Goal: Task Accomplishment & Management: Use online tool/utility

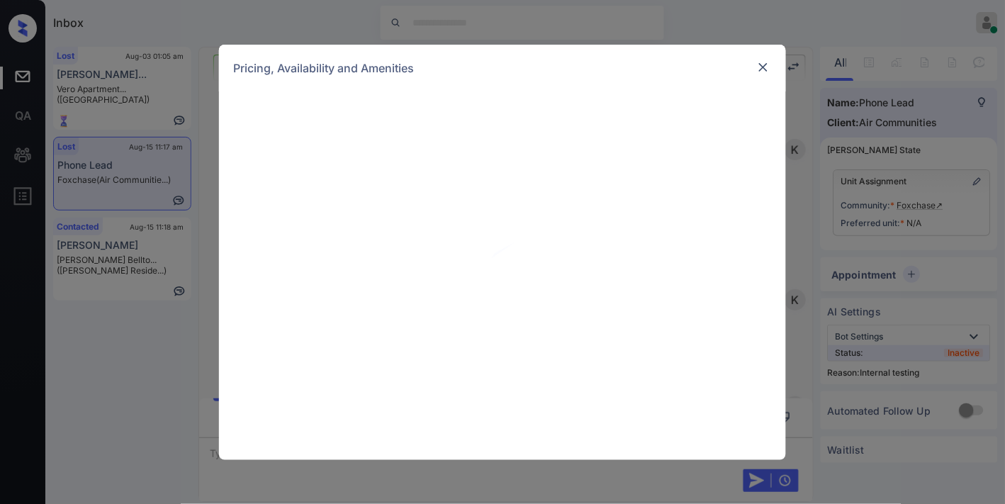
scroll to position [1496, 0]
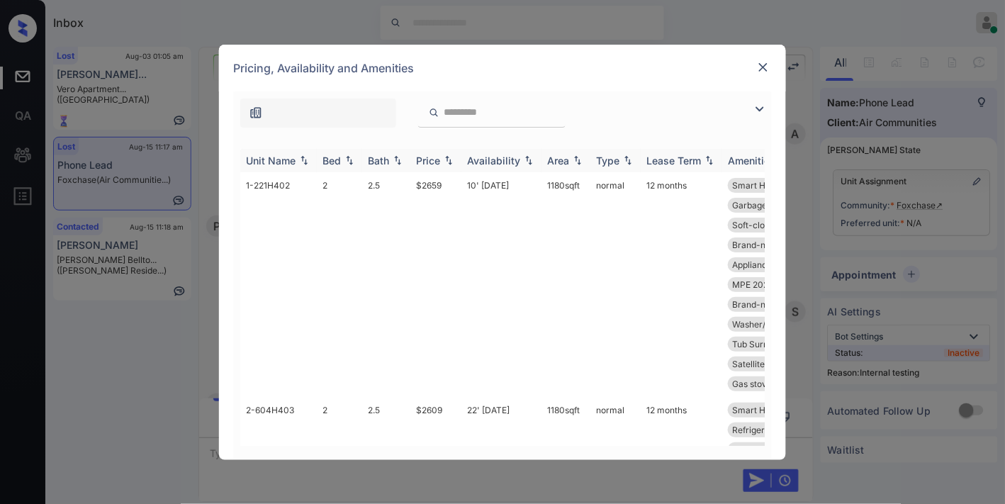
click at [442, 161] on img at bounding box center [449, 160] width 14 height 10
click at [442, 161] on img at bounding box center [449, 160] width 14 height 11
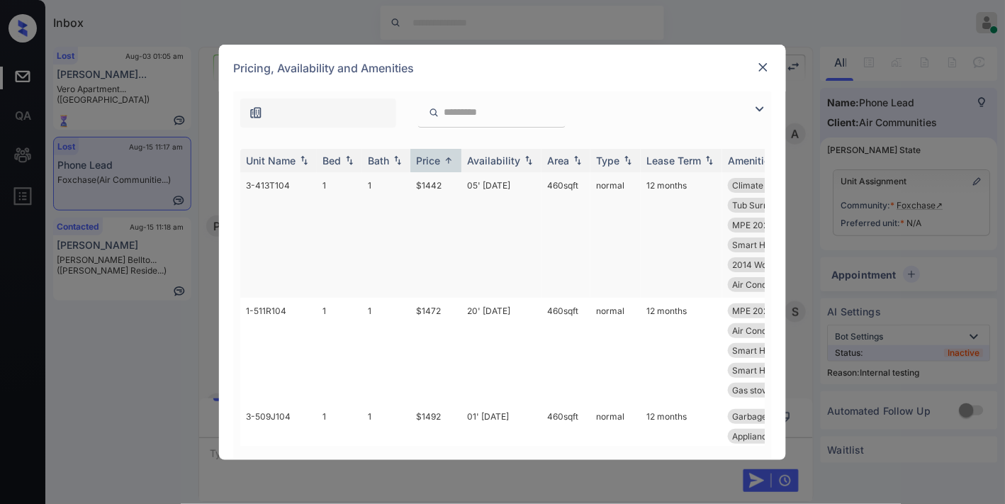
click at [439, 184] on td "$1442" at bounding box center [435, 234] width 51 height 125
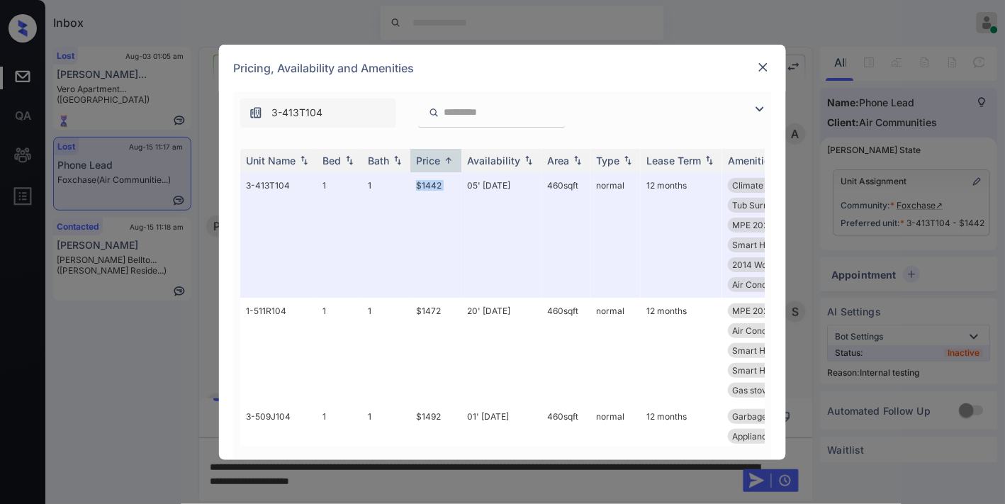
click at [757, 67] on img at bounding box center [763, 67] width 14 height 14
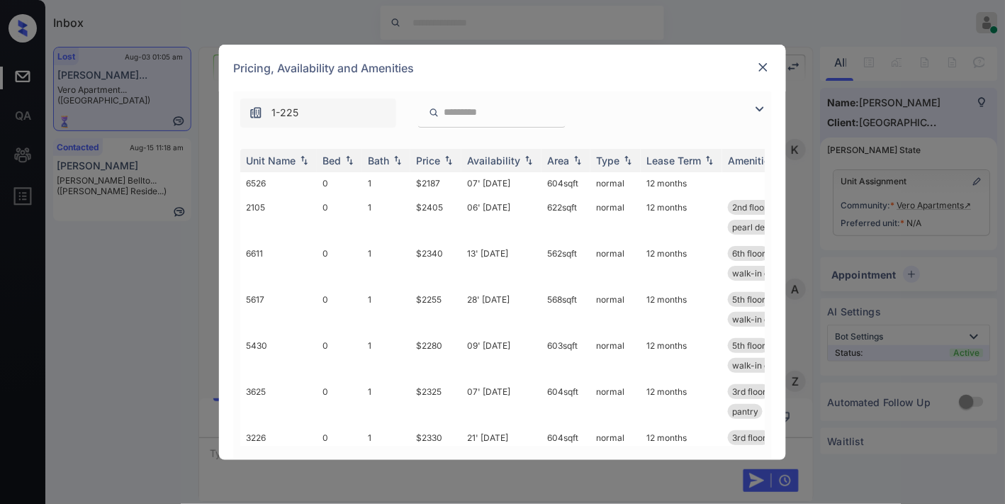
scroll to position [2473, 0]
click at [448, 161] on img at bounding box center [449, 160] width 14 height 10
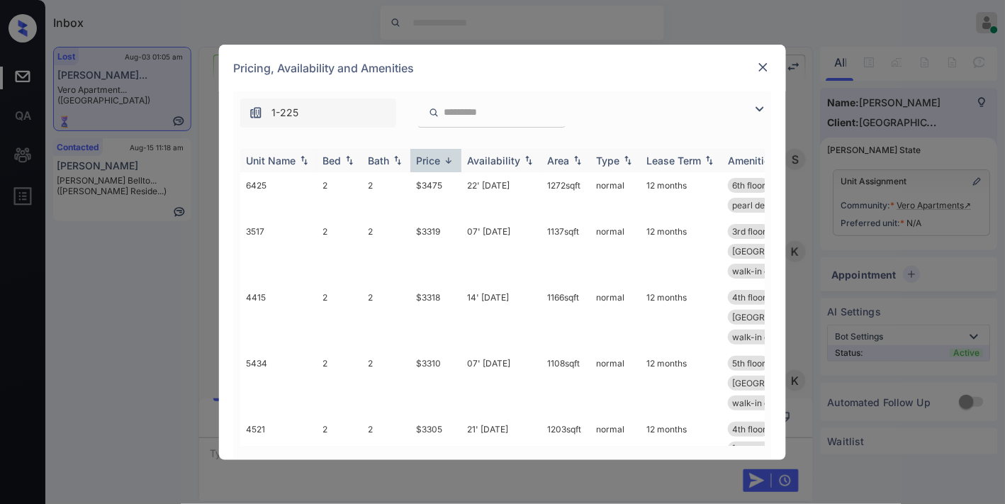
click at [448, 161] on img at bounding box center [449, 160] width 14 height 11
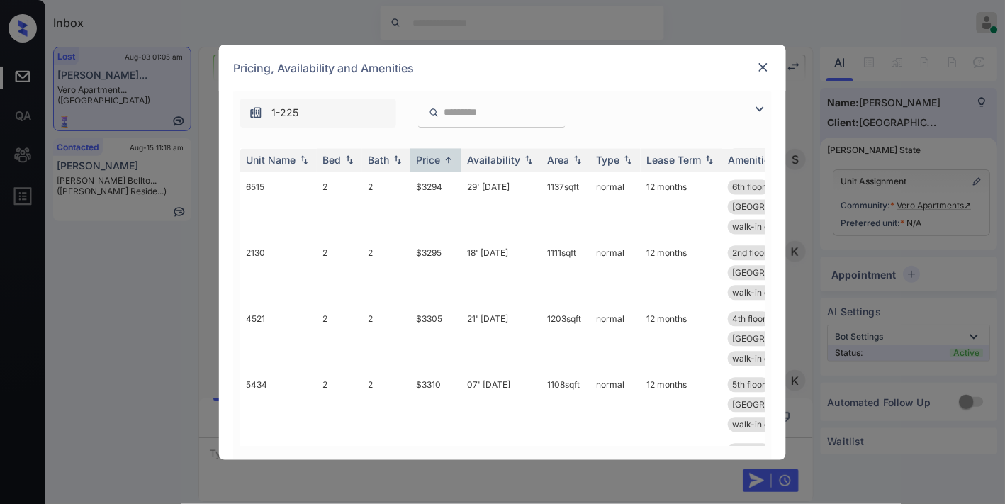
click at [763, 67] on img at bounding box center [763, 67] width 14 height 14
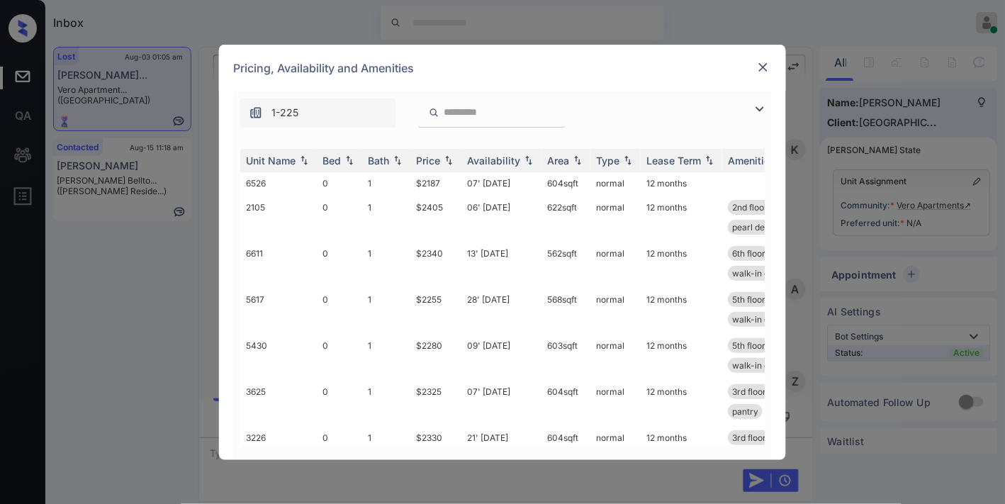
scroll to position [1449, 0]
click at [423, 158] on div "Price" at bounding box center [428, 160] width 24 height 12
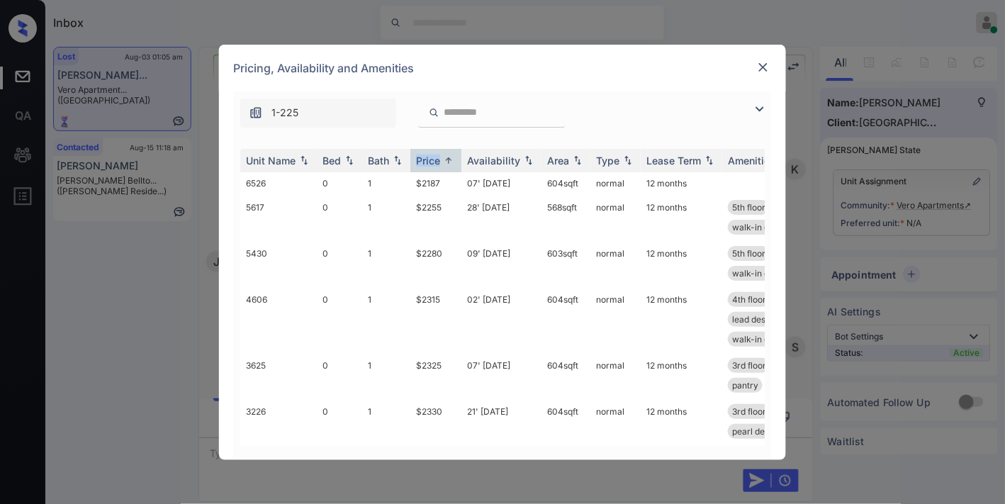
click at [756, 109] on img at bounding box center [759, 109] width 17 height 17
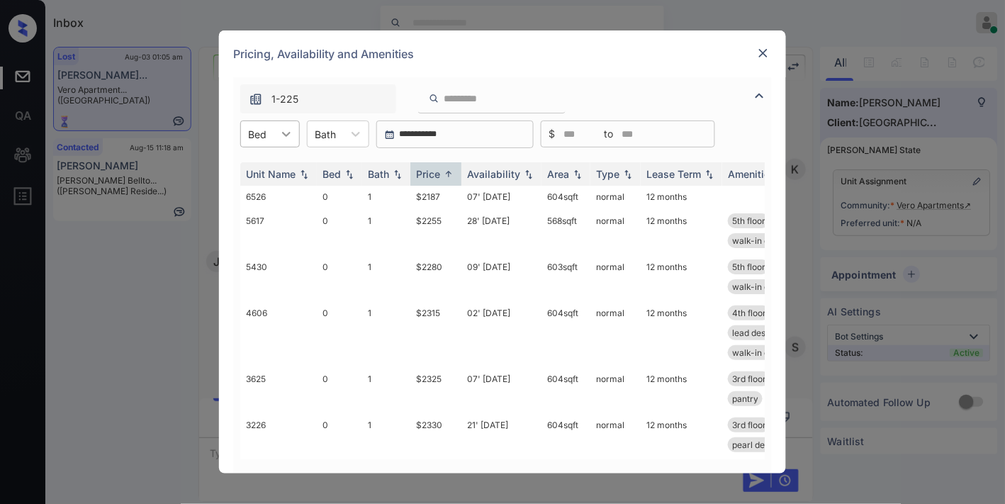
click at [276, 132] on div at bounding box center [287, 134] width 26 height 26
click at [285, 187] on div "1" at bounding box center [270, 194] width 60 height 26
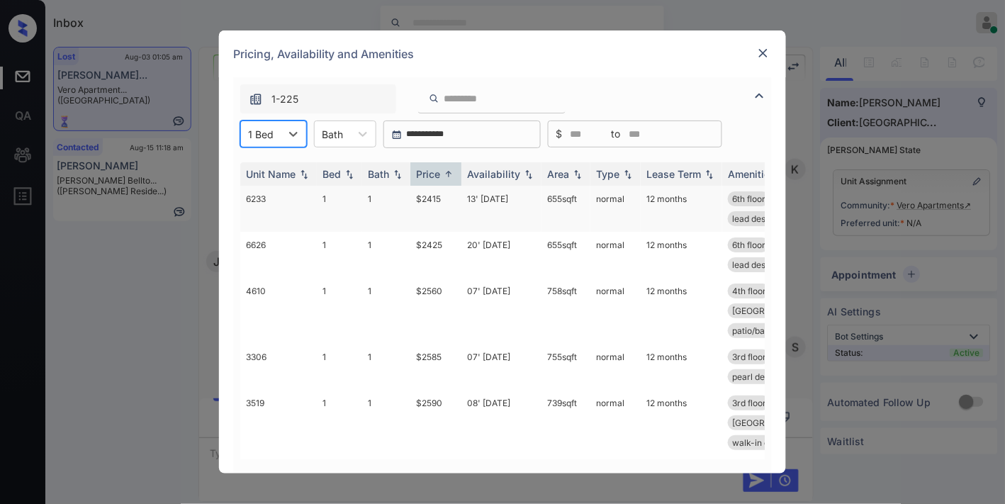
click at [427, 200] on td "$2415" at bounding box center [435, 209] width 51 height 46
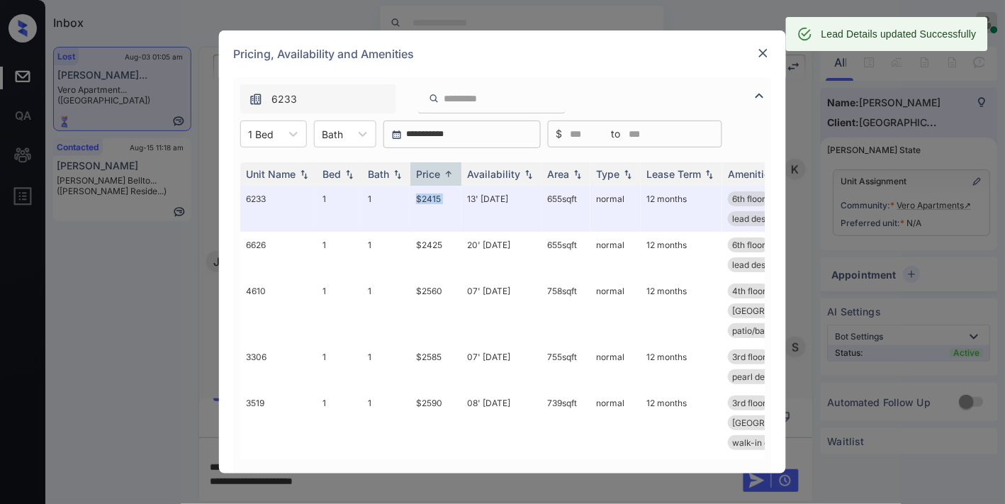
click at [763, 55] on img at bounding box center [763, 53] width 14 height 14
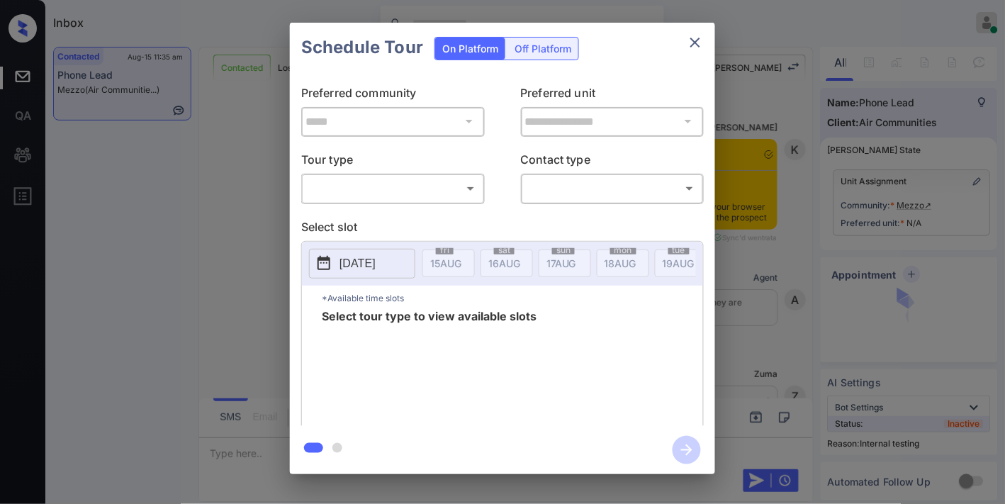
scroll to position [2823, 0]
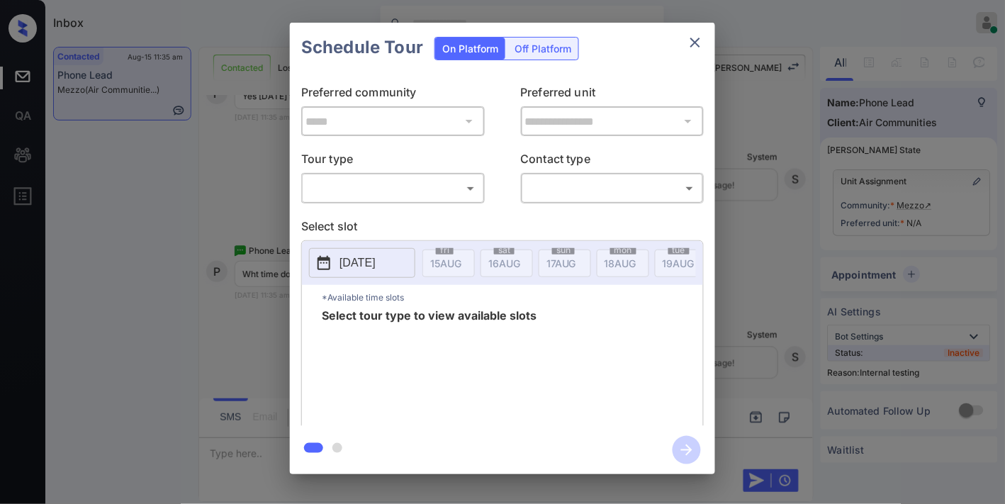
click at [431, 185] on body "Inbox Samantha Soliven Online Set yourself offline Set yourself on break Profil…" at bounding box center [502, 252] width 1005 height 504
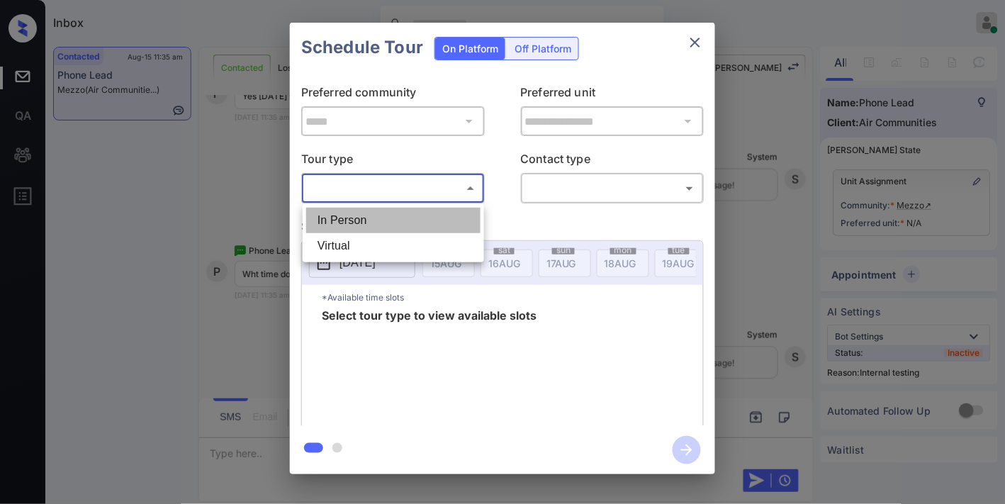
click at [413, 216] on li "In Person" at bounding box center [393, 221] width 174 height 26
type input "********"
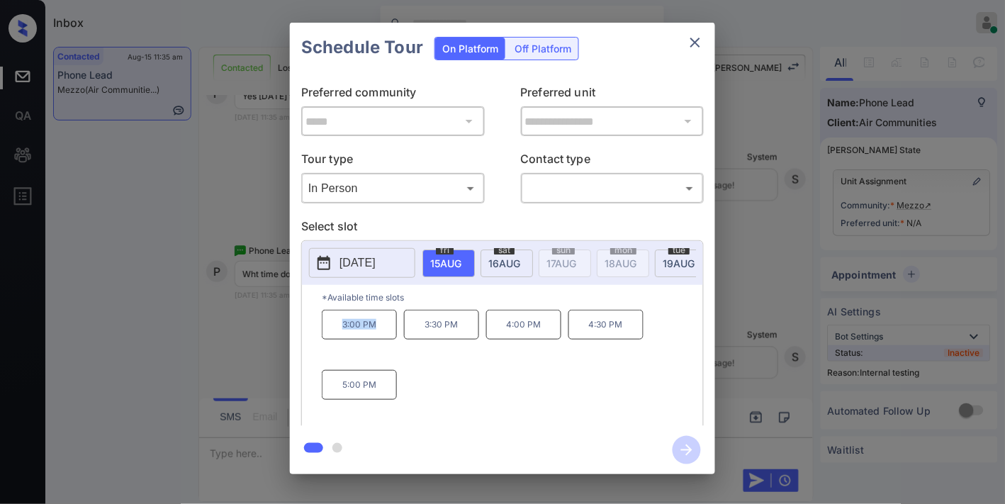
drag, startPoint x: 326, startPoint y: 322, endPoint x: 316, endPoint y: 322, distance: 9.9
click at [316, 322] on div "*Available time slots 3:00 PM 3:30 PM 4:00 PM 4:30 PM 5:00 PM" at bounding box center [502, 357] width 401 height 145
click at [429, 388] on div "3:00 PM 3:30 PM 4:00 PM 4:30 PM 5:00 PM" at bounding box center [512, 366] width 381 height 113
drag, startPoint x: 398, startPoint y: 393, endPoint x: 308, endPoint y: 376, distance: 92.3
click at [308, 376] on div "*Available time slots 3:00 PM 3:30 PM 4:00 PM 4:30 PM 5:00 PM" at bounding box center [502, 357] width 401 height 145
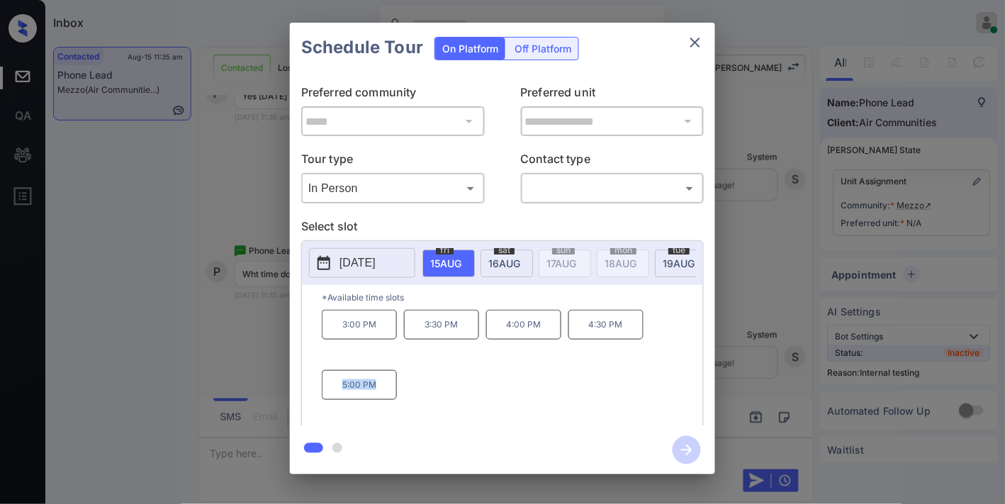
copy p "5:00 PM"
click at [696, 36] on icon "close" at bounding box center [695, 42] width 17 height 17
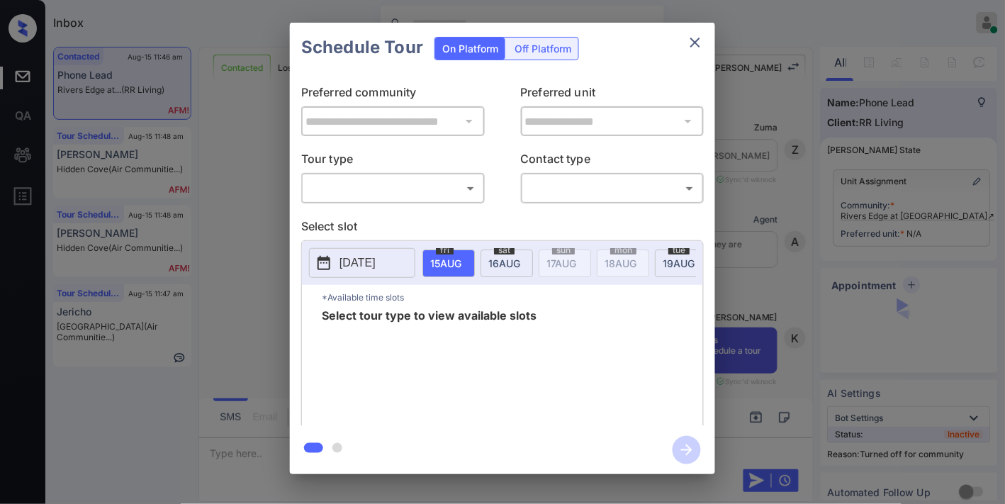
scroll to position [3344, 0]
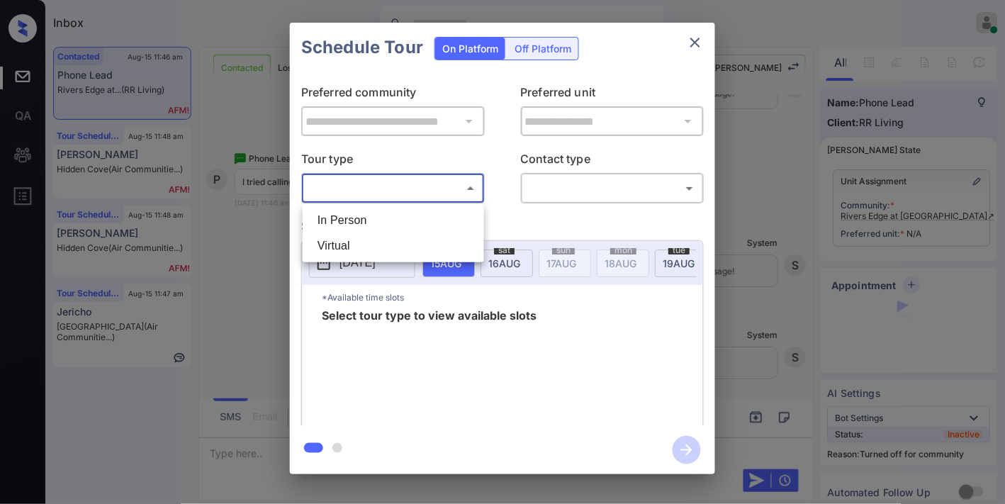
click at [383, 182] on body "Inbox Samantha Soliven Online Set yourself offline Set yourself on break Profil…" at bounding box center [502, 252] width 1005 height 504
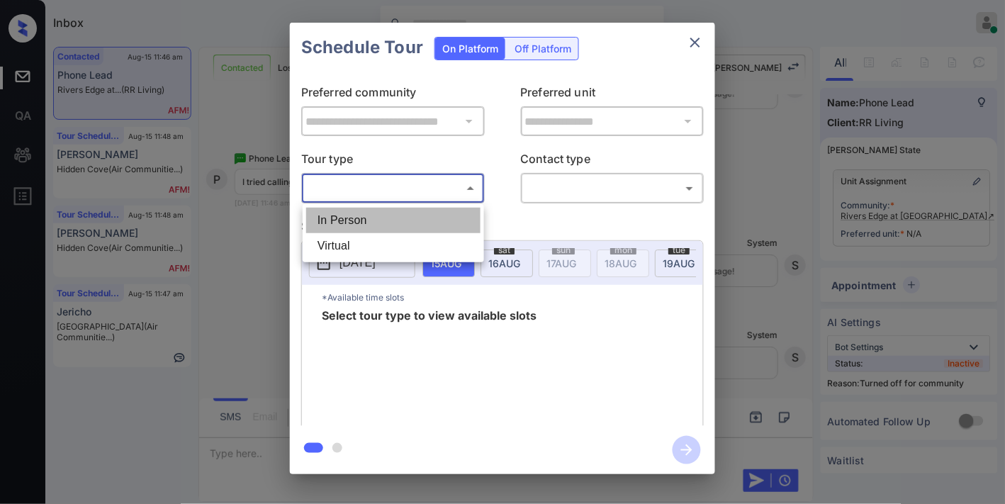
click at [359, 220] on li "In Person" at bounding box center [393, 221] width 174 height 26
type input "********"
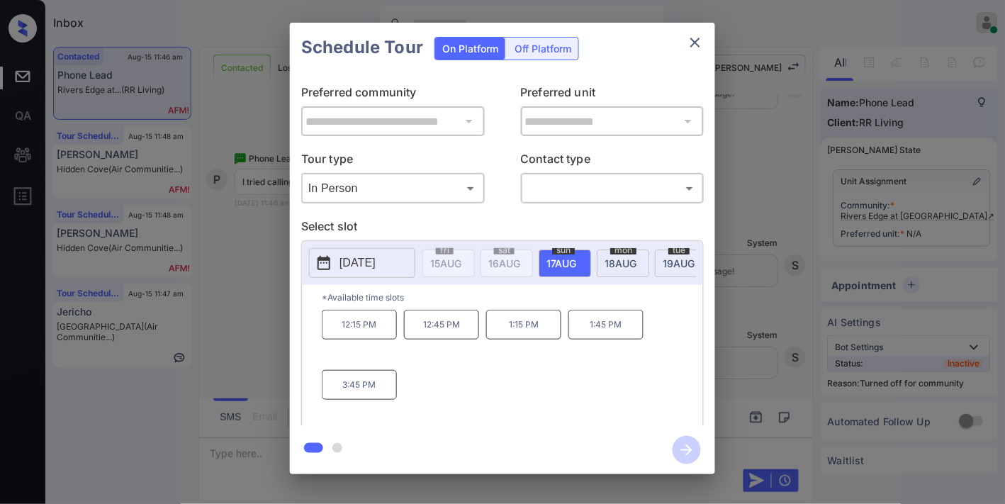
click at [340, 258] on p "2025-08-17" at bounding box center [357, 262] width 36 height 17
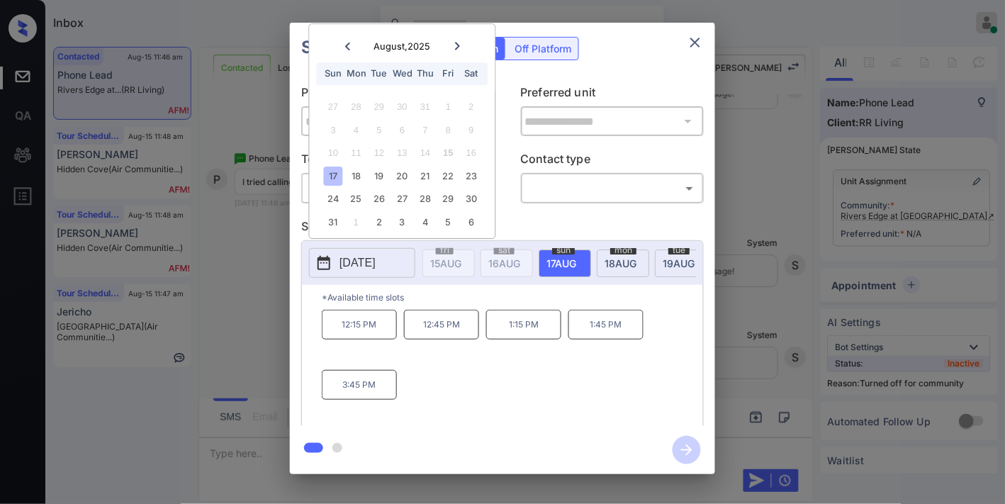
click at [691, 40] on icon "close" at bounding box center [695, 42] width 17 height 17
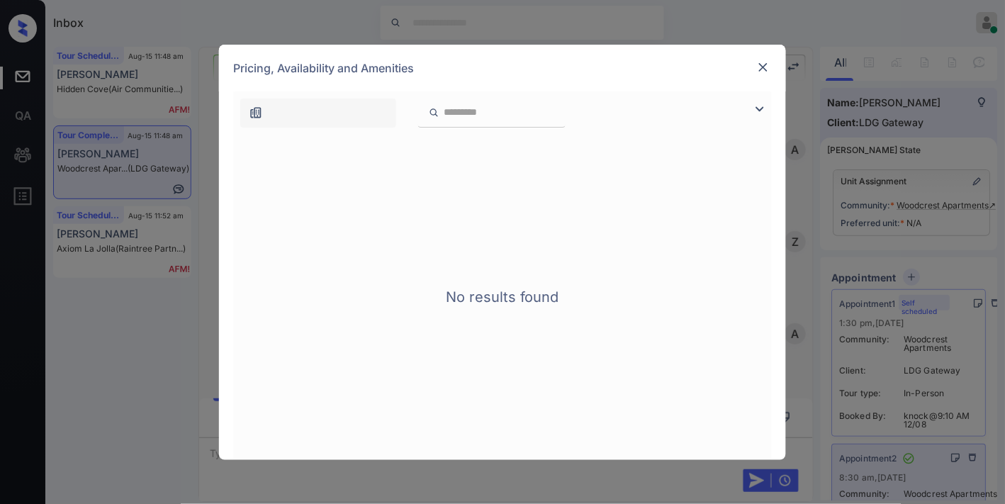
scroll to position [5028, 0]
click at [756, 64] on img at bounding box center [763, 67] width 14 height 14
